Goal: Ask a question: Seek information or help from site administrators or community

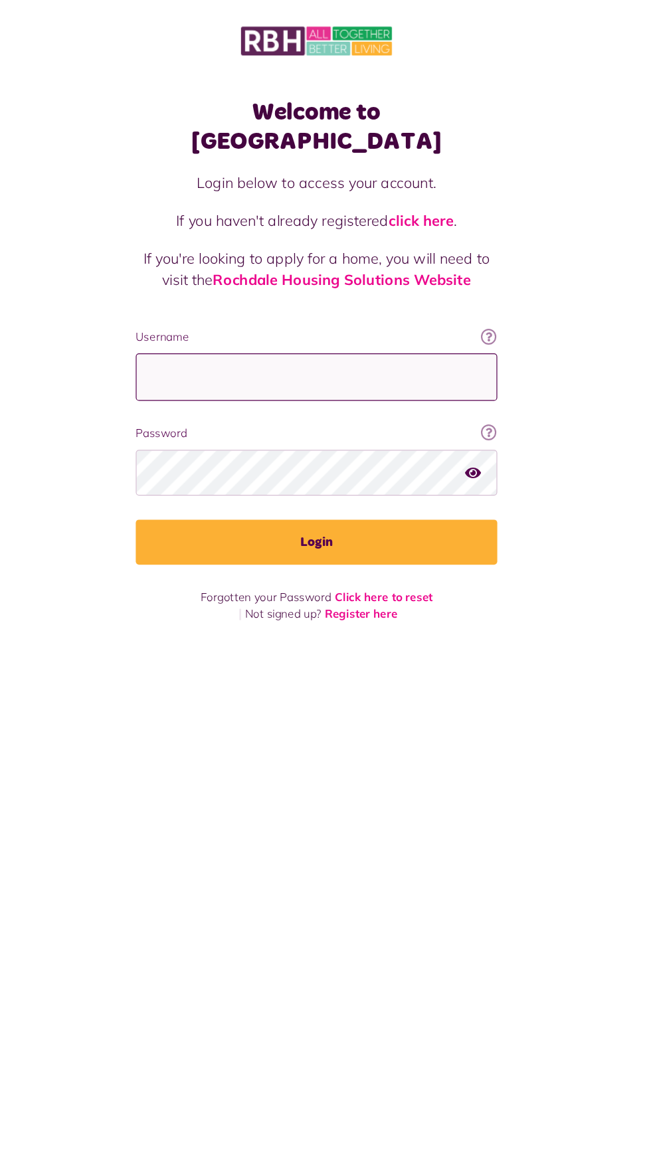
click at [229, 292] on input "Username" at bounding box center [325, 311] width 299 height 39
click at [327, 292] on input "Username" at bounding box center [325, 311] width 299 height 39
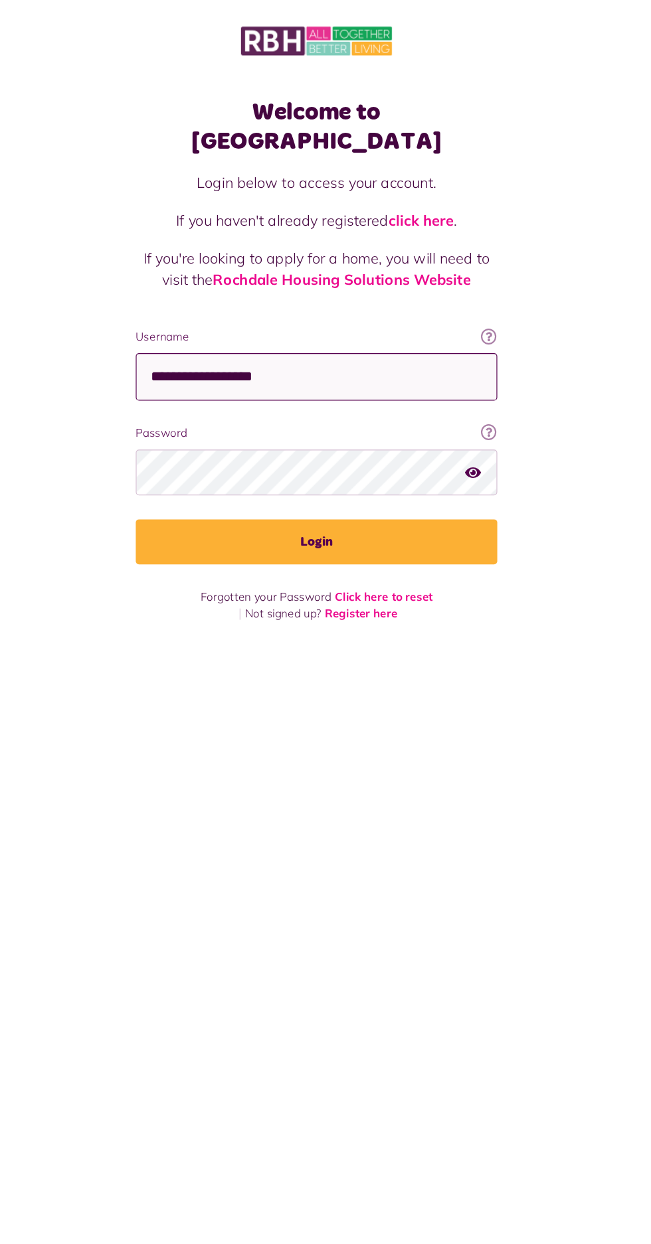
type input "**********"
click at [320, 430] on button "Login" at bounding box center [325, 448] width 299 height 37
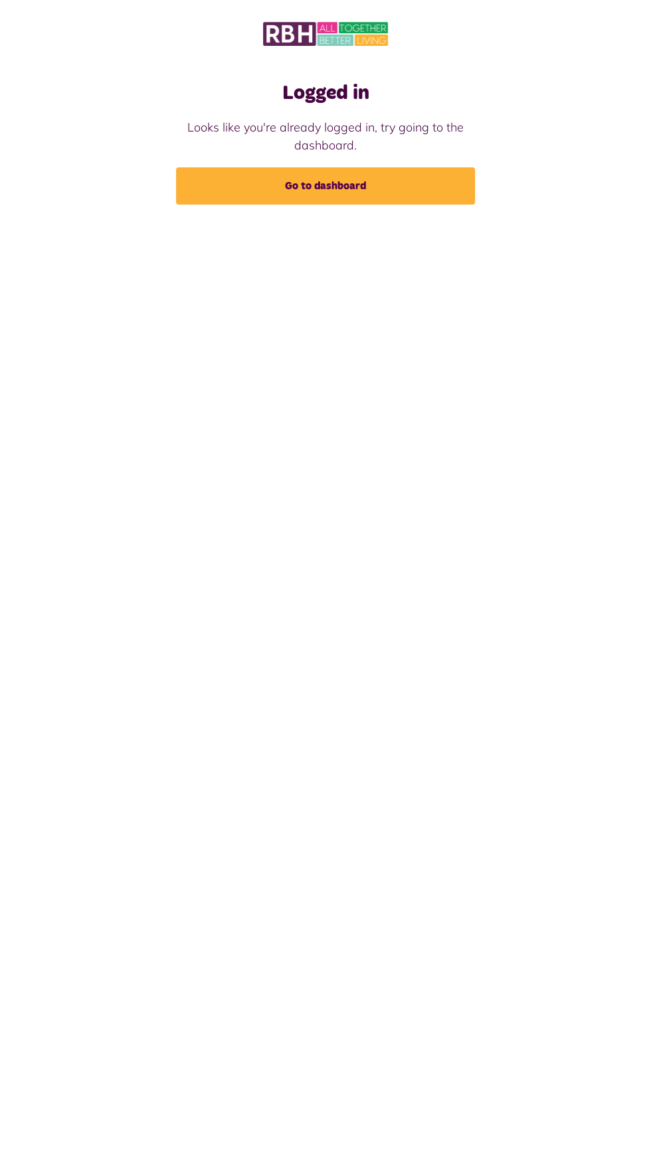
click at [289, 183] on link "Go to dashboard" at bounding box center [325, 185] width 299 height 37
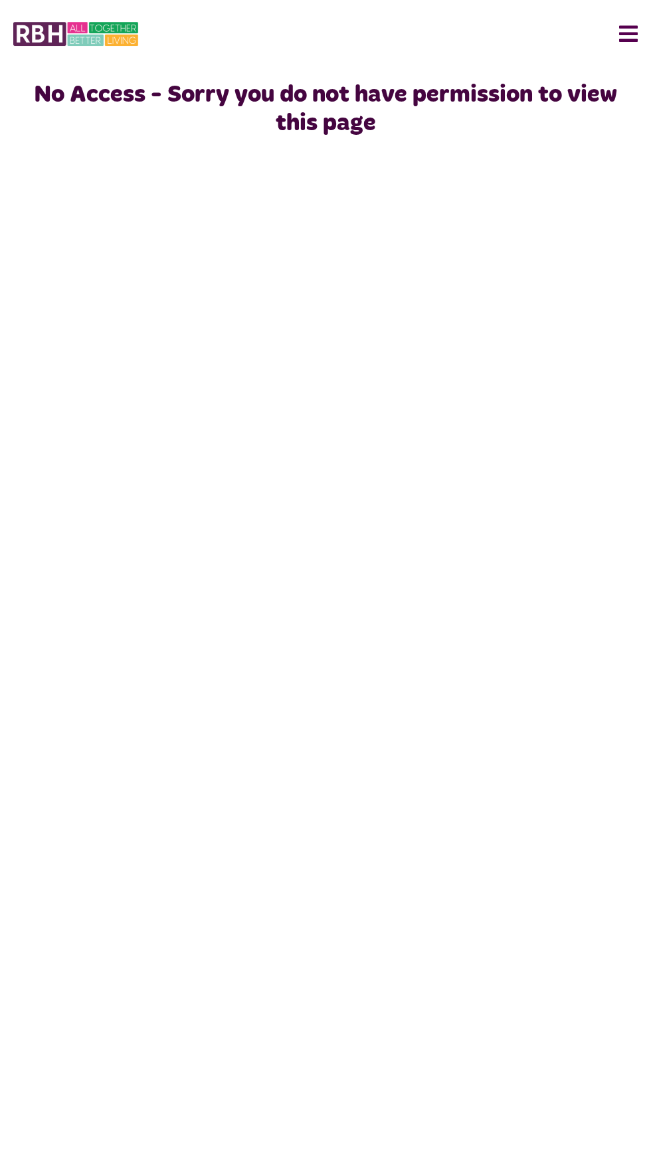
click at [612, 29] on button "Menu" at bounding box center [623, 33] width 29 height 41
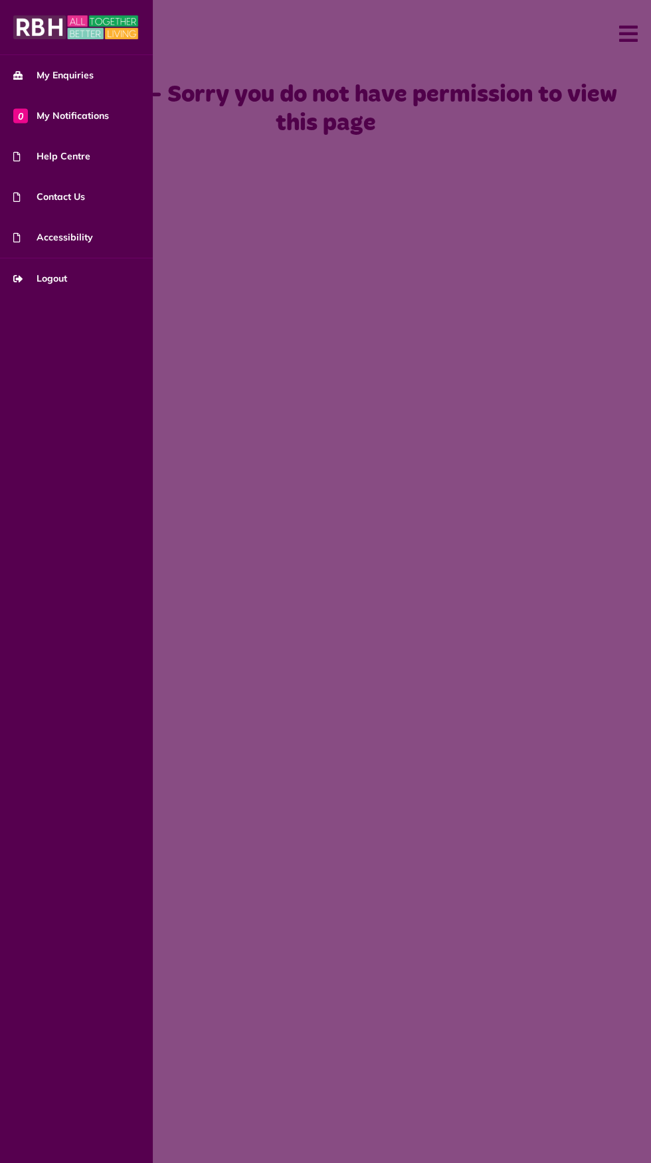
click at [33, 75] on span "My Enquiries" at bounding box center [53, 75] width 80 height 14
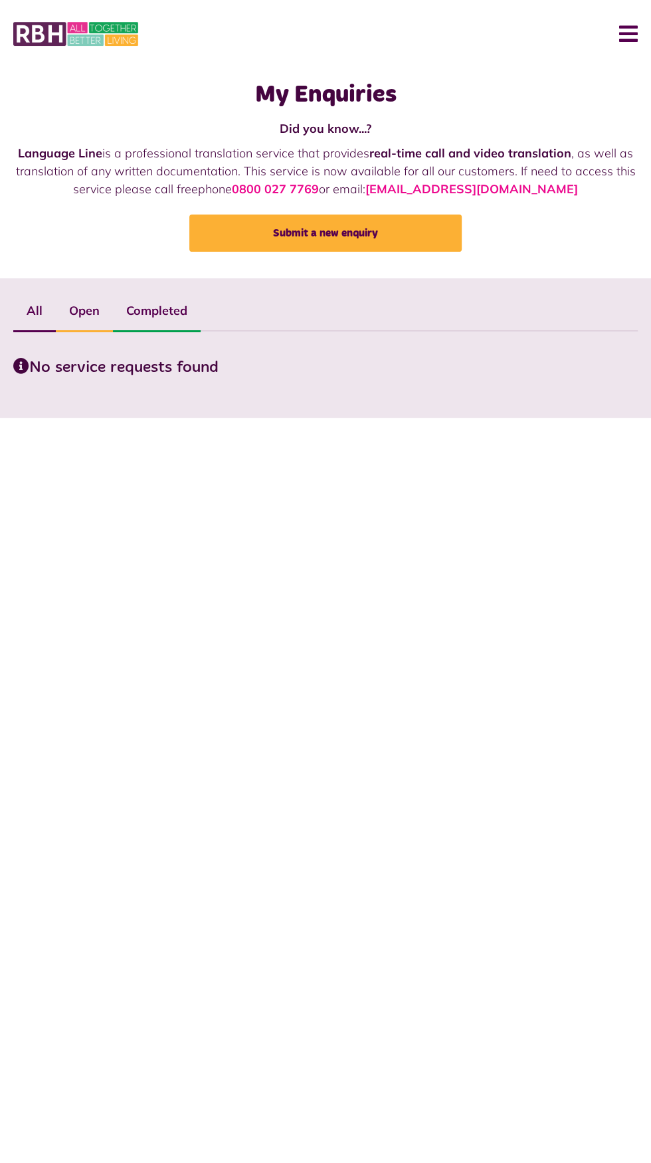
click at [301, 232] on link "Submit a new enquiry" at bounding box center [325, 232] width 272 height 37
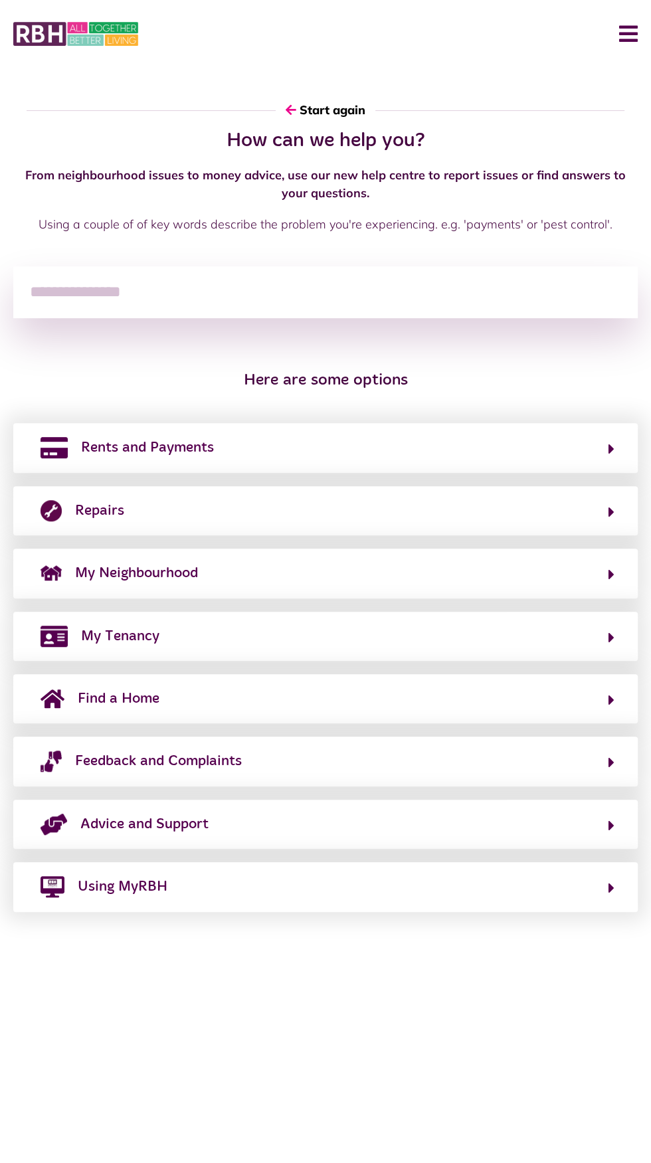
click at [104, 292] on input "search" at bounding box center [325, 292] width 624 height 52
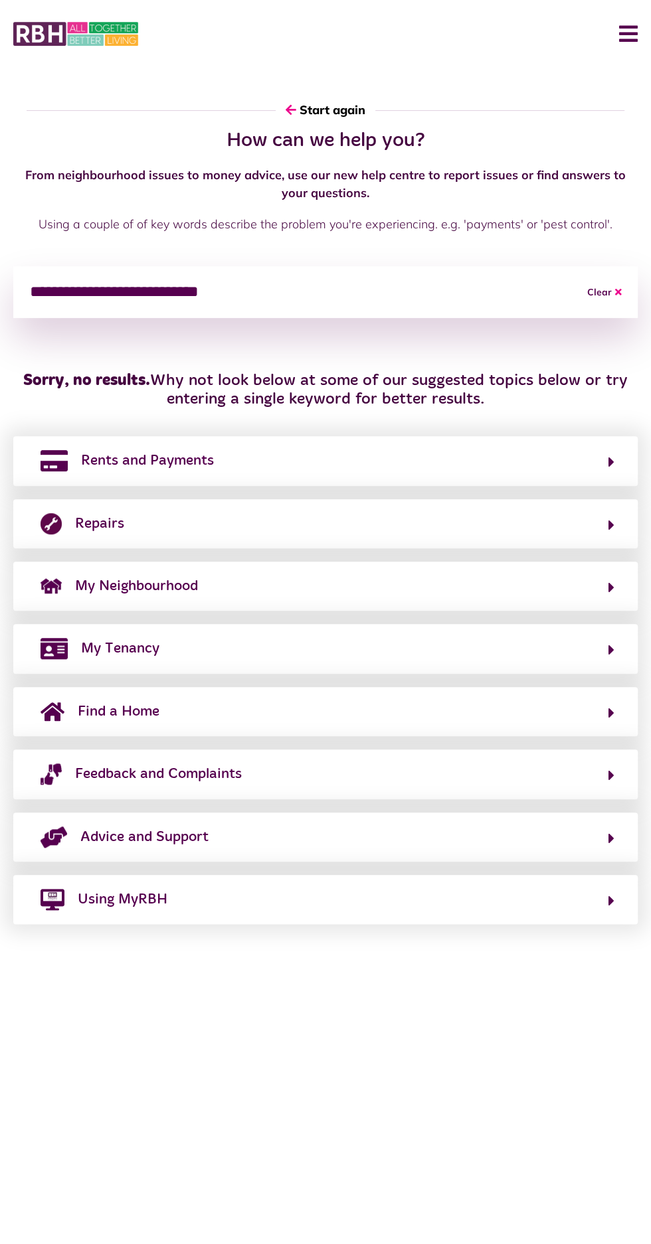
type input "**********"
click at [596, 291] on button "Clear" at bounding box center [604, 292] width 66 height 52
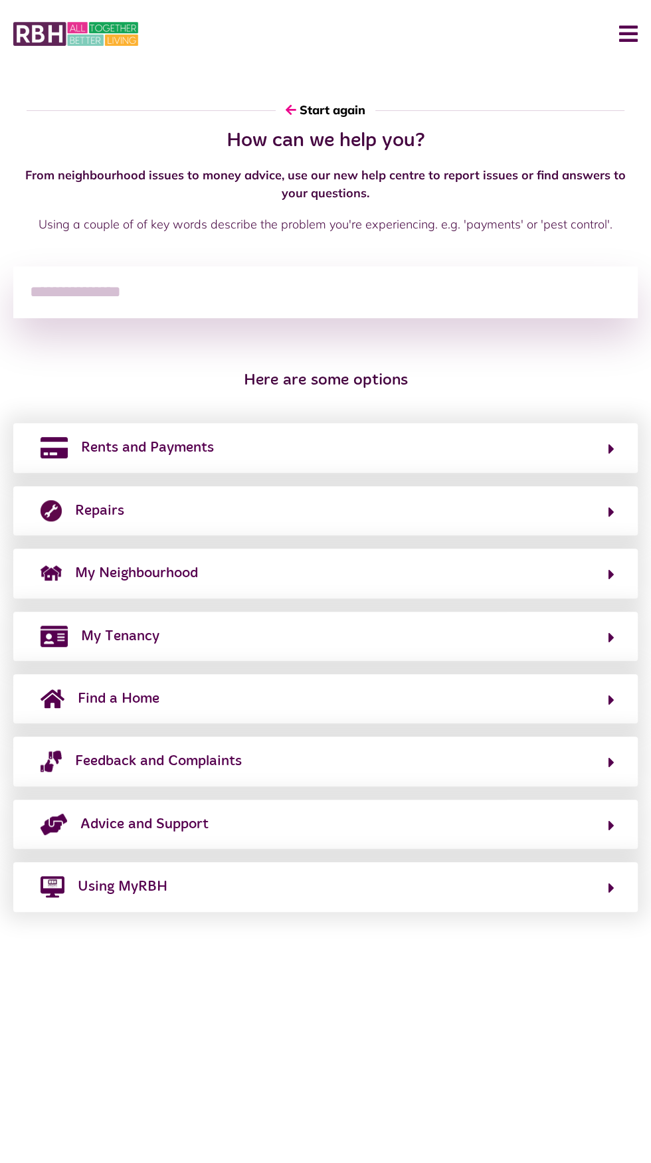
click at [554, 294] on input "search" at bounding box center [325, 292] width 624 height 52
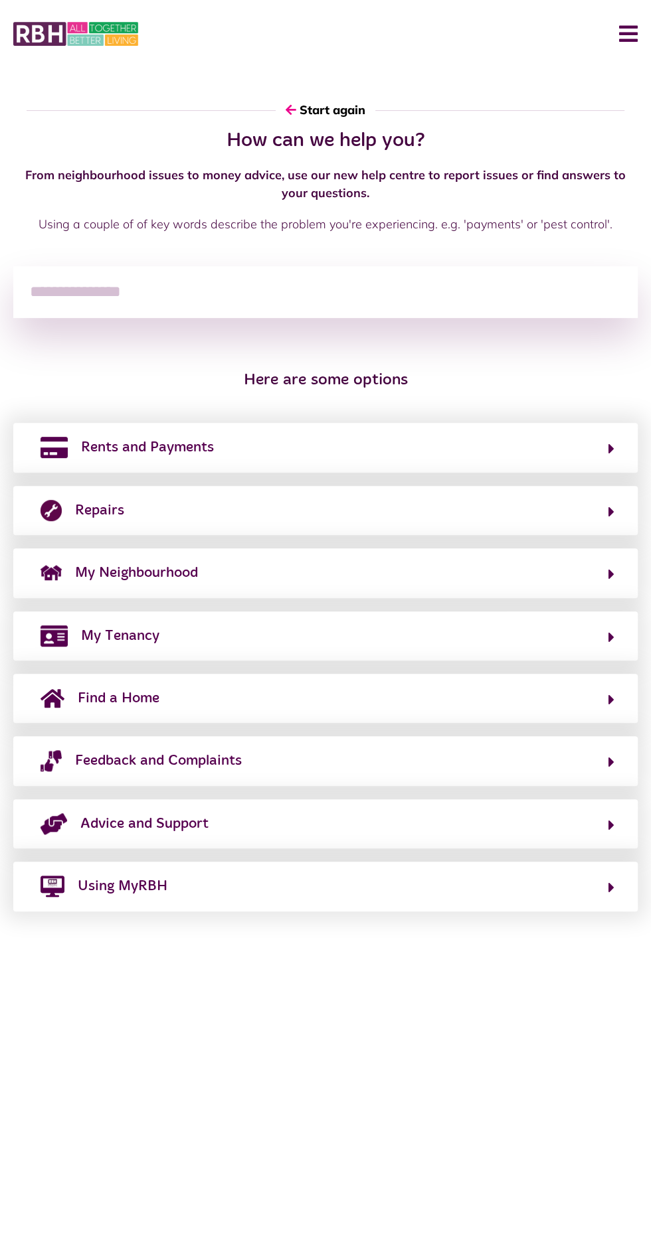
click at [127, 288] on input "search" at bounding box center [325, 292] width 624 height 52
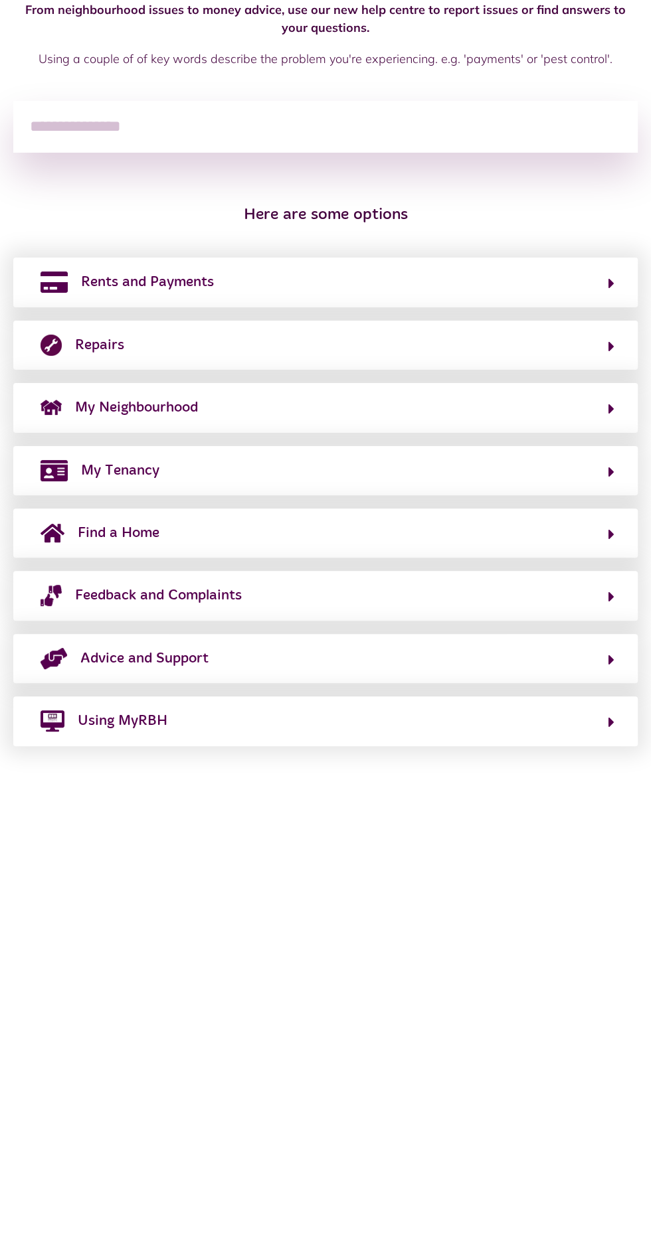
click at [130, 702] on span "Find a Home" at bounding box center [119, 698] width 82 height 21
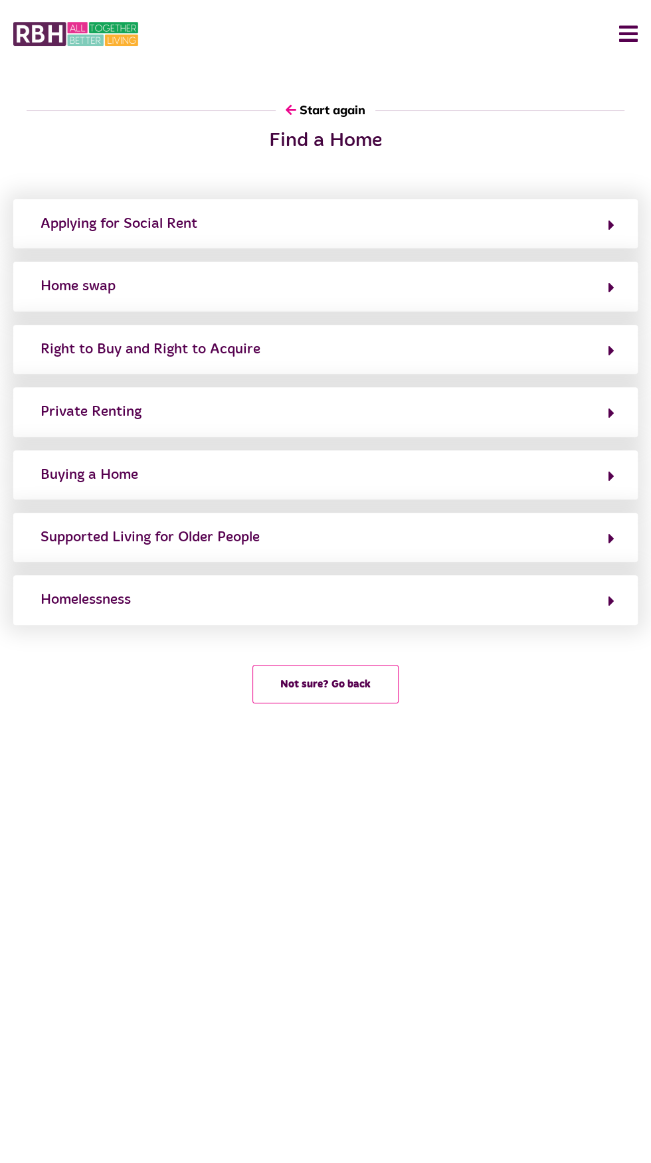
click at [108, 609] on div "Homelessness" at bounding box center [85, 599] width 90 height 21
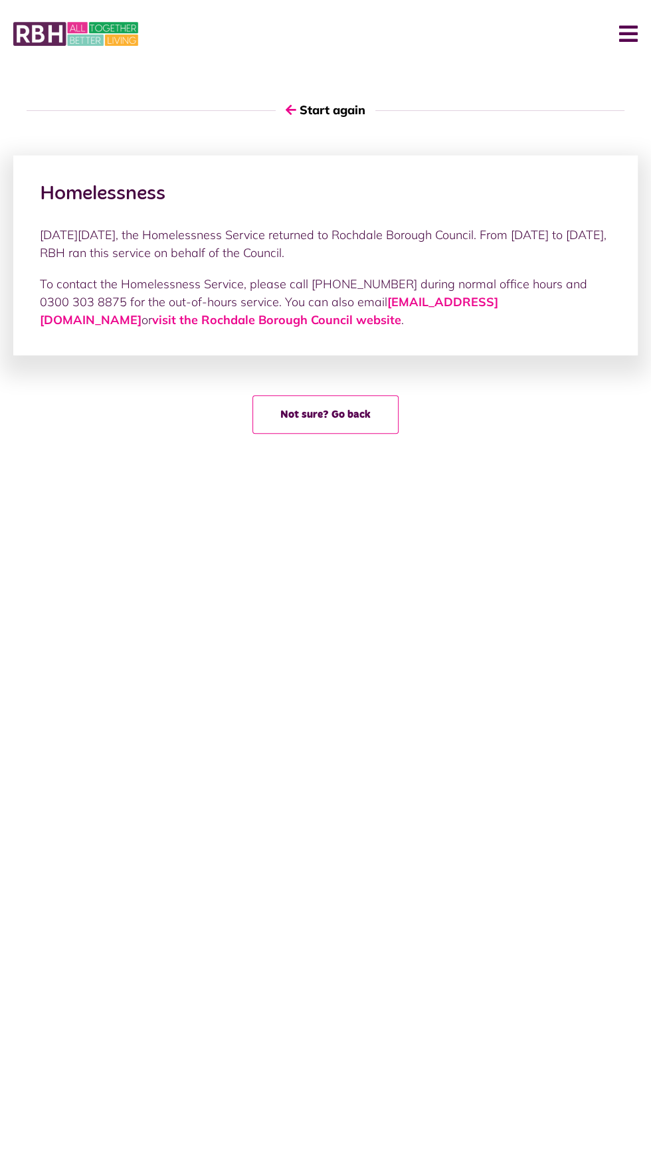
click at [309, 414] on button "Not sure? Go back" at bounding box center [325, 414] width 146 height 39
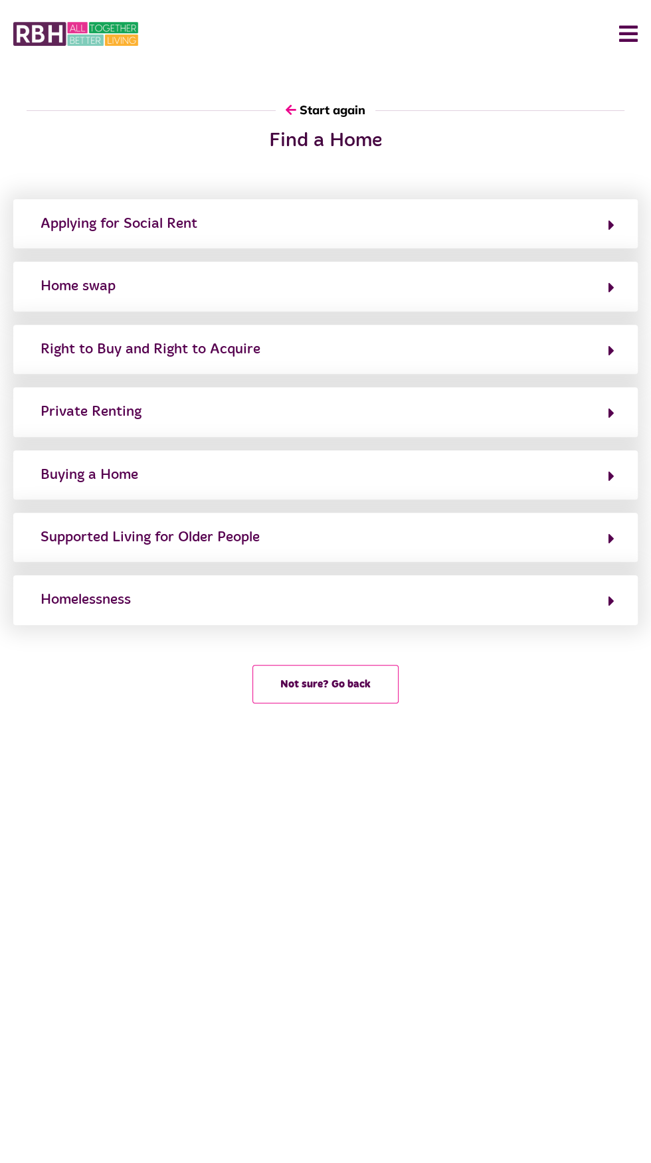
click at [584, 607] on button "Homelessness" at bounding box center [326, 599] width 578 height 23
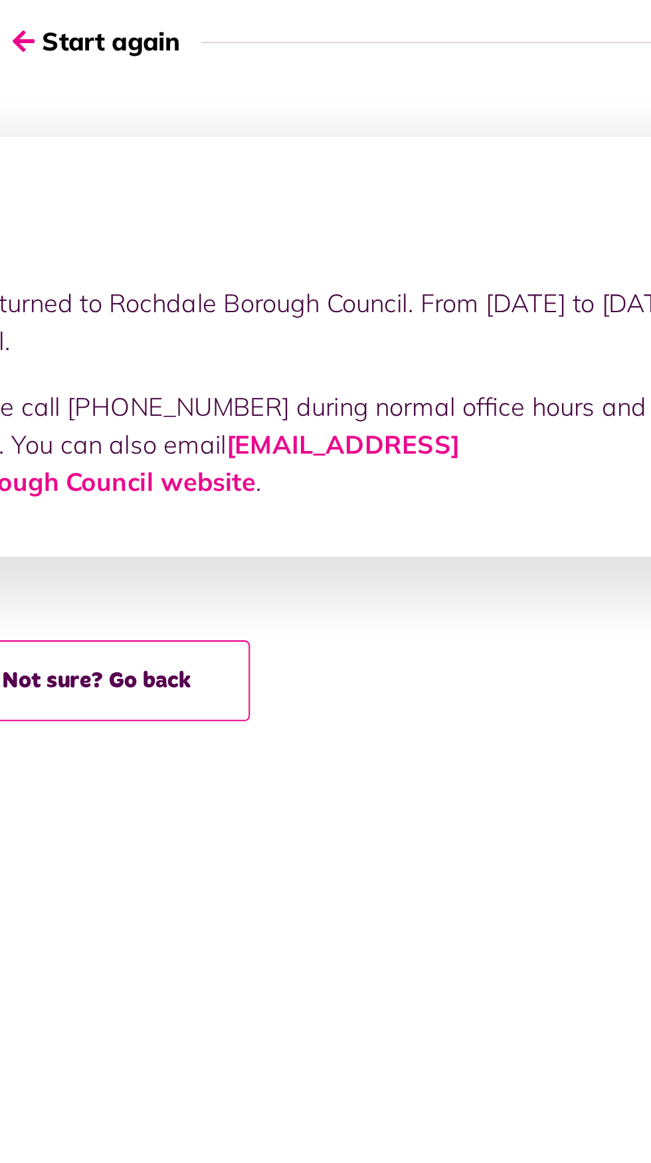
click at [438, 305] on link "[EMAIL_ADDRESS][DOMAIN_NAME]" at bounding box center [269, 310] width 458 height 33
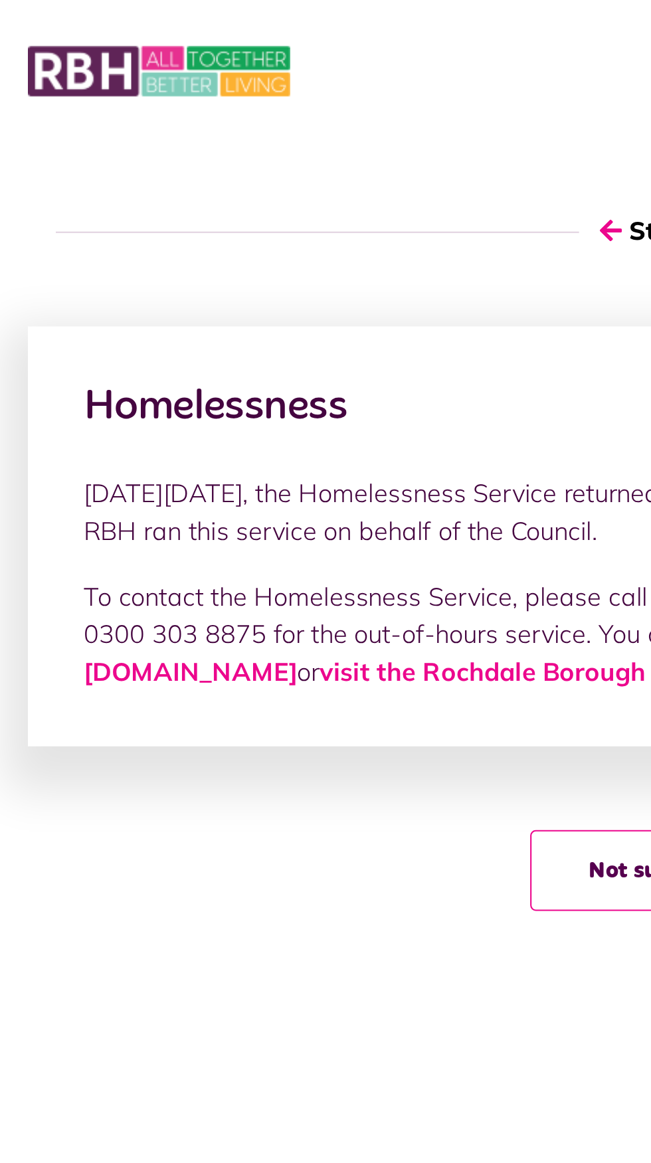
click at [152, 319] on link "visit the Rochdale Borough Council website" at bounding box center [276, 319] width 249 height 15
